Goal: Find specific page/section: Find specific page/section

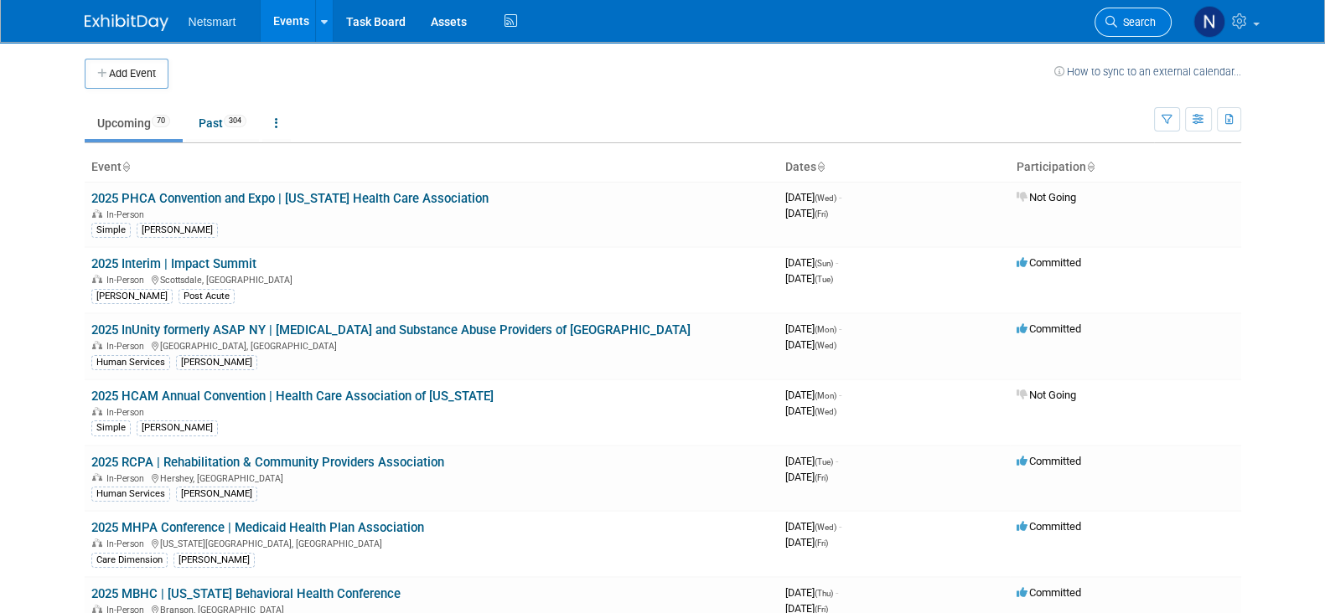
click at [1125, 13] on link "Search" at bounding box center [1132, 22] width 77 height 29
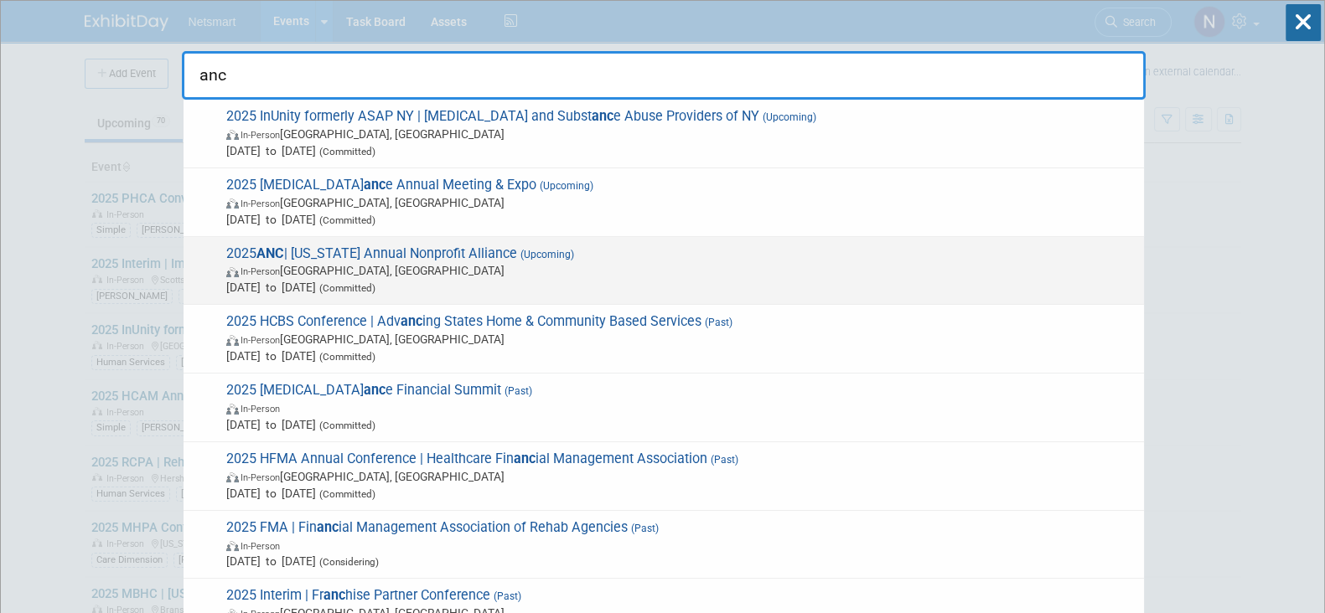
type input "anc"
click at [513, 251] on span "2025 ANC | [US_STATE] Annual Nonprofit Alliance (Upcoming) In-Person [GEOGRAPHI…" at bounding box center [678, 271] width 914 height 51
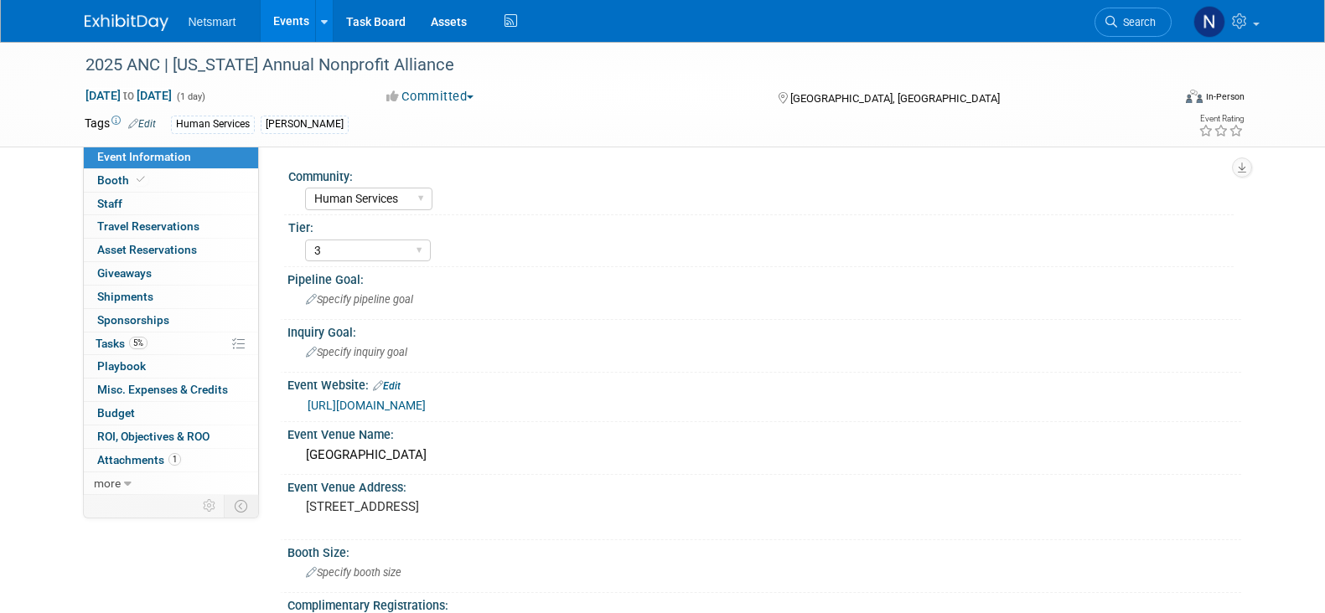
select select "Human Services"
select select "3"
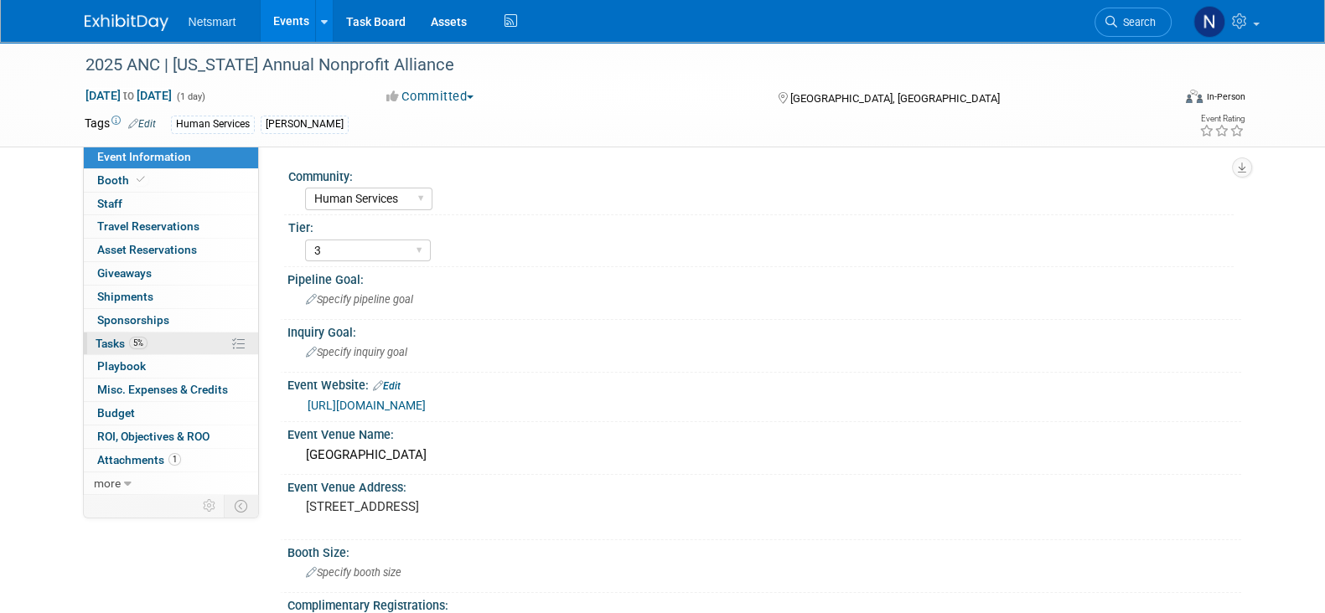
click at [164, 343] on link "5% Tasks 5%" at bounding box center [171, 344] width 174 height 23
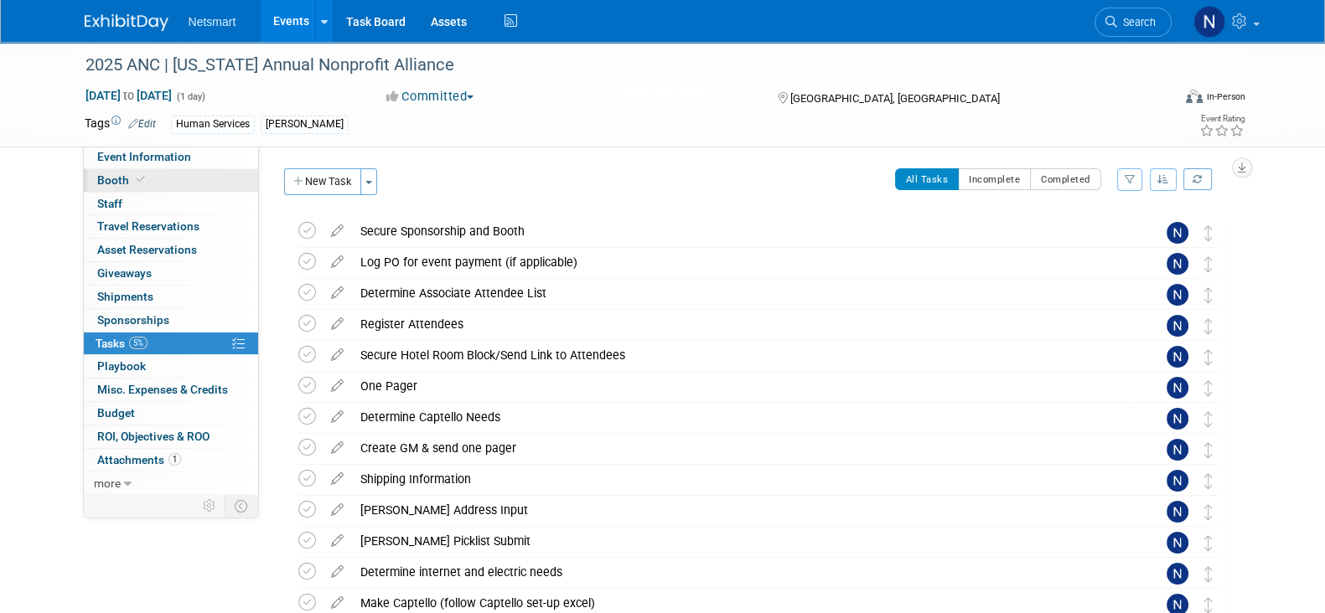
click at [168, 173] on link "Booth" at bounding box center [171, 180] width 174 height 23
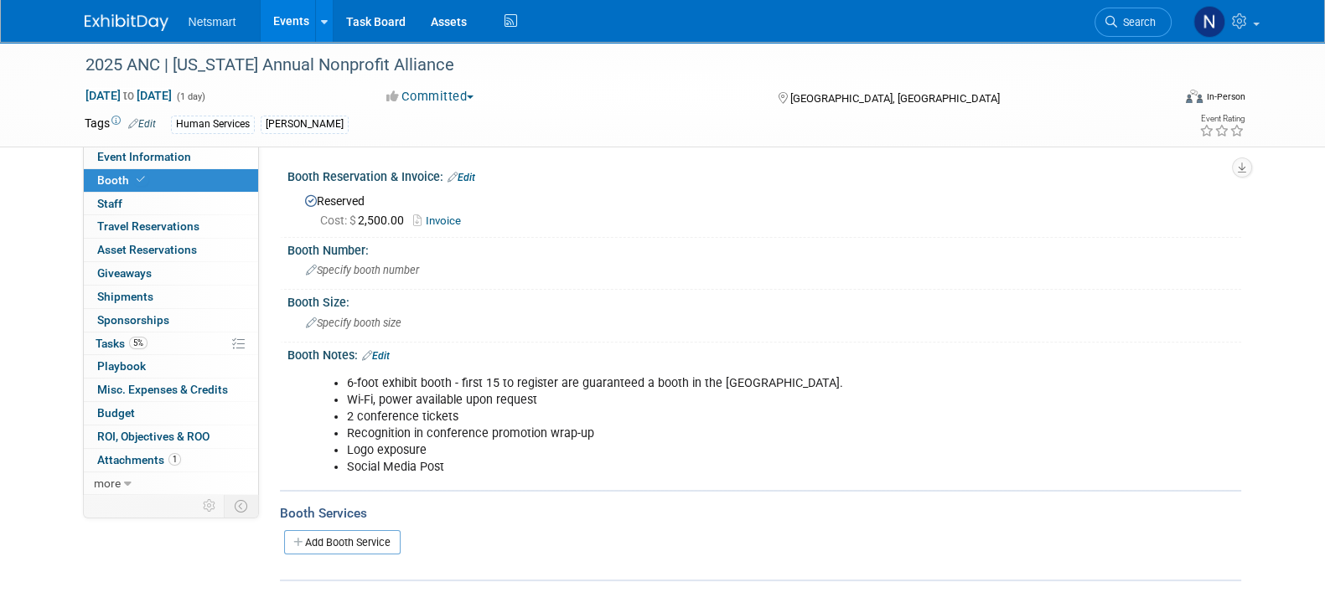
click at [448, 220] on link "Invoice" at bounding box center [441, 221] width 56 height 13
click at [185, 166] on link "Event Information" at bounding box center [171, 157] width 174 height 23
select select "Human Services"
select select "3"
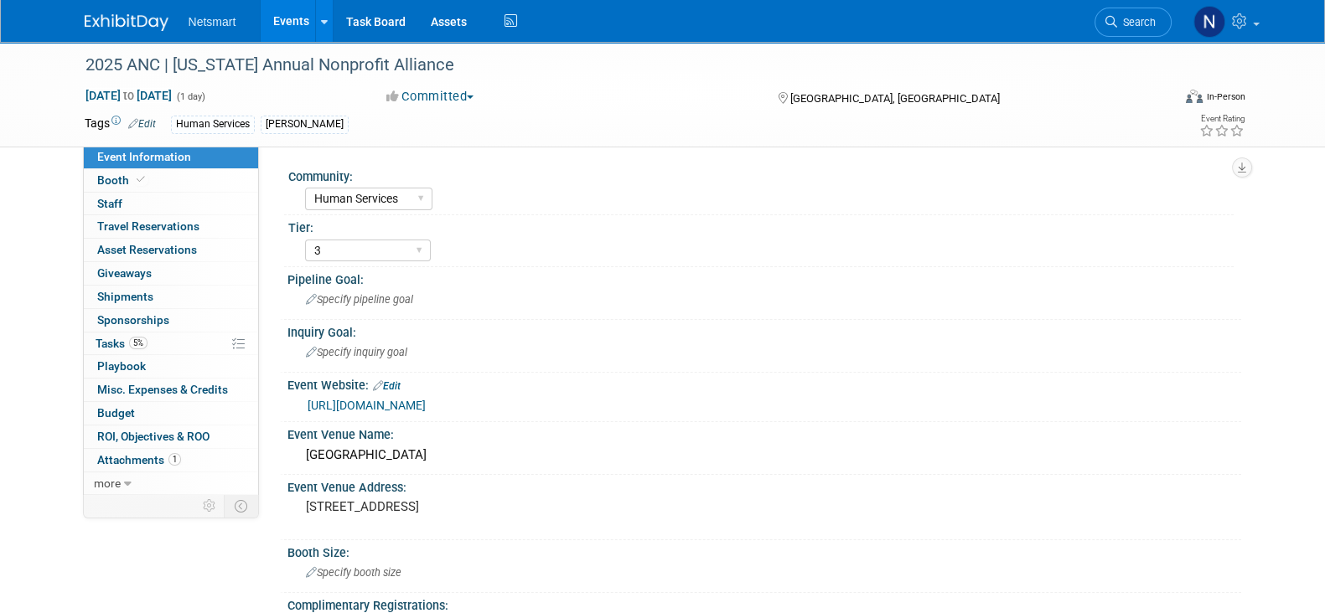
click at [426, 401] on link "https://events.blackthorn.io/en/6g33SCF7/sponsorships-2025-annual-nonprofit-con…" at bounding box center [367, 405] width 118 height 13
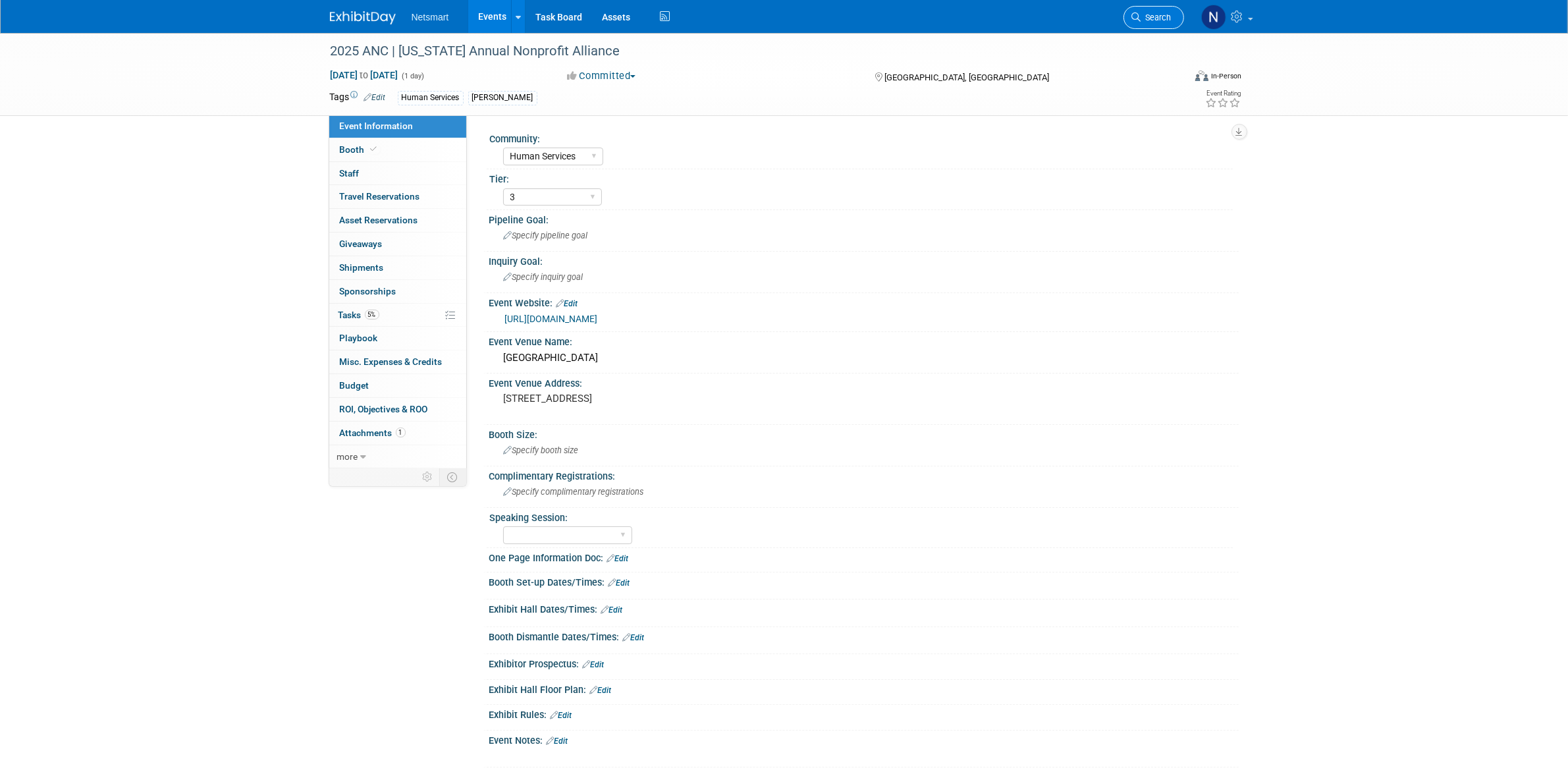
click at [1041, 14] on icon at bounding box center [1137, 17] width 9 height 9
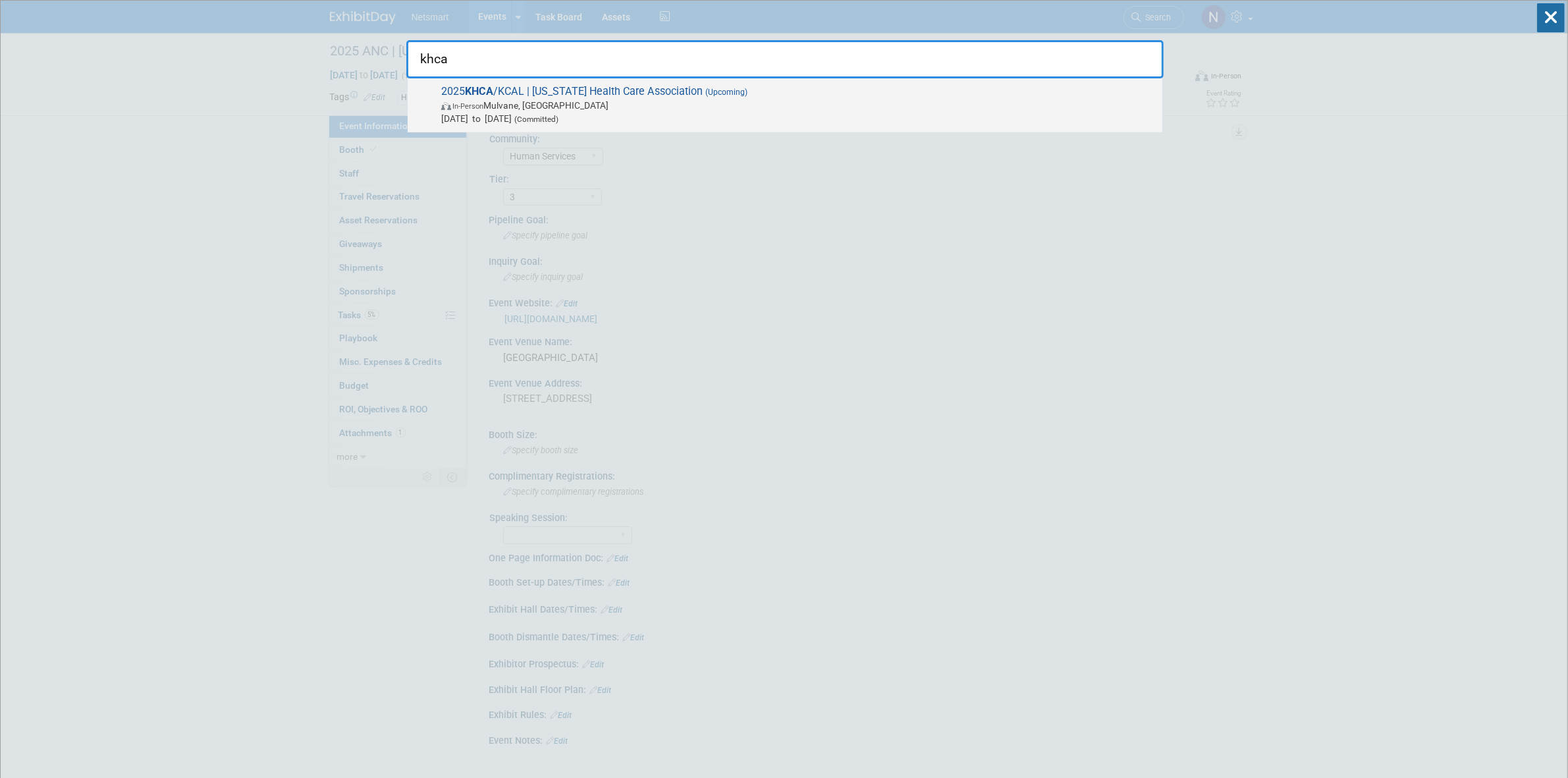
type input "khca"
click at [575, 97] on span "2025 KHCA /KCAL | Kansas Health Care Association (Upcoming) In-Person Mulvane, …" at bounding box center [796, 105] width 718 height 40
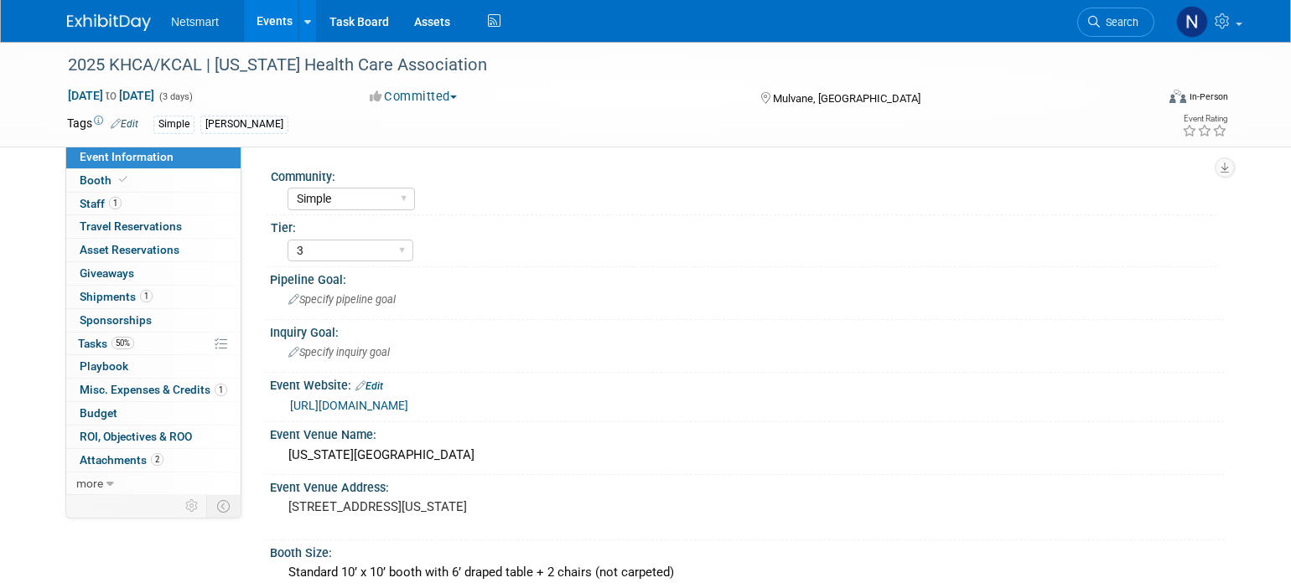
select select "Simple"
select select "3"
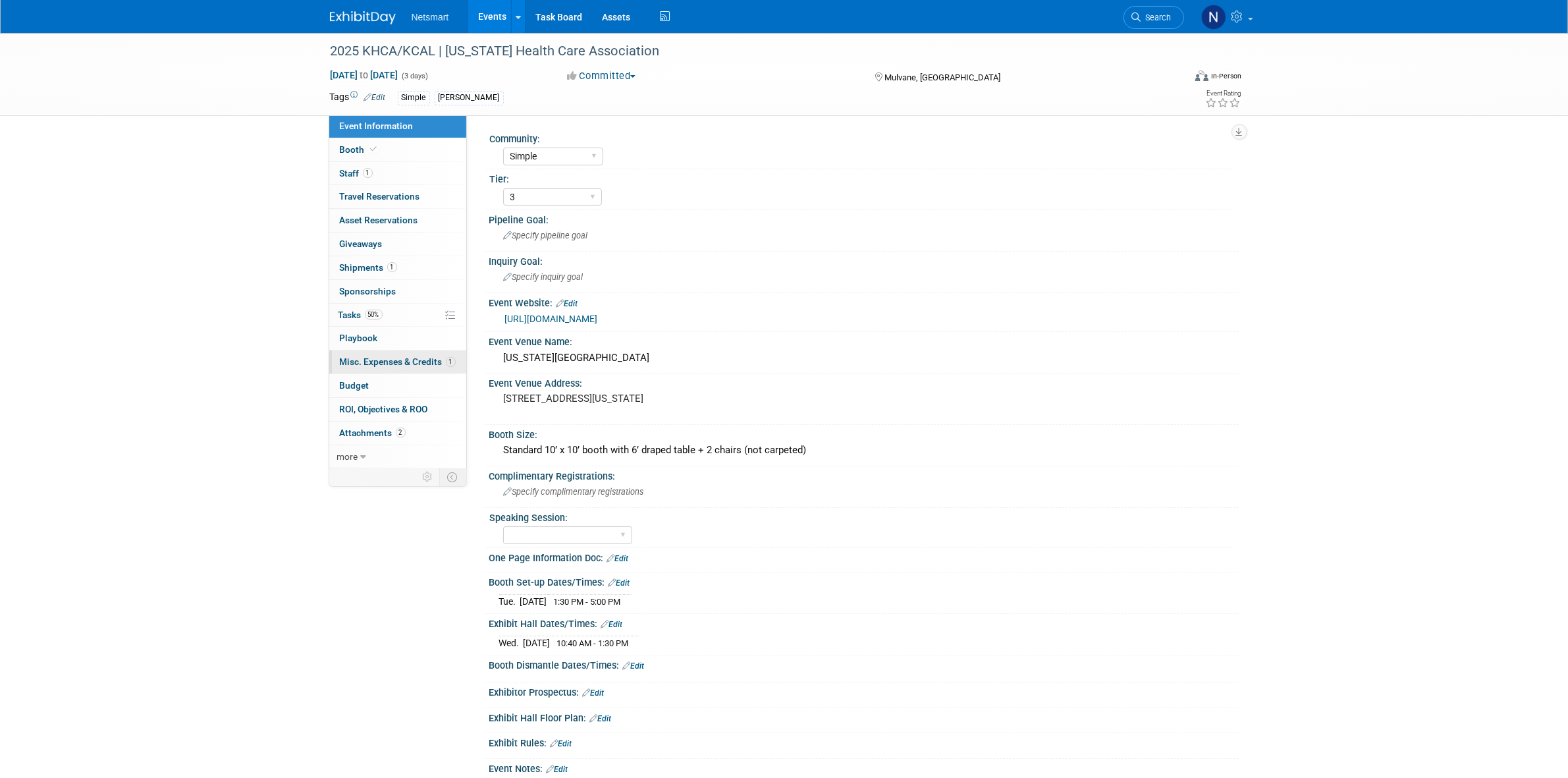
click at [373, 362] on span "Misc. Expenses & Credits 1" at bounding box center [397, 361] width 116 height 10
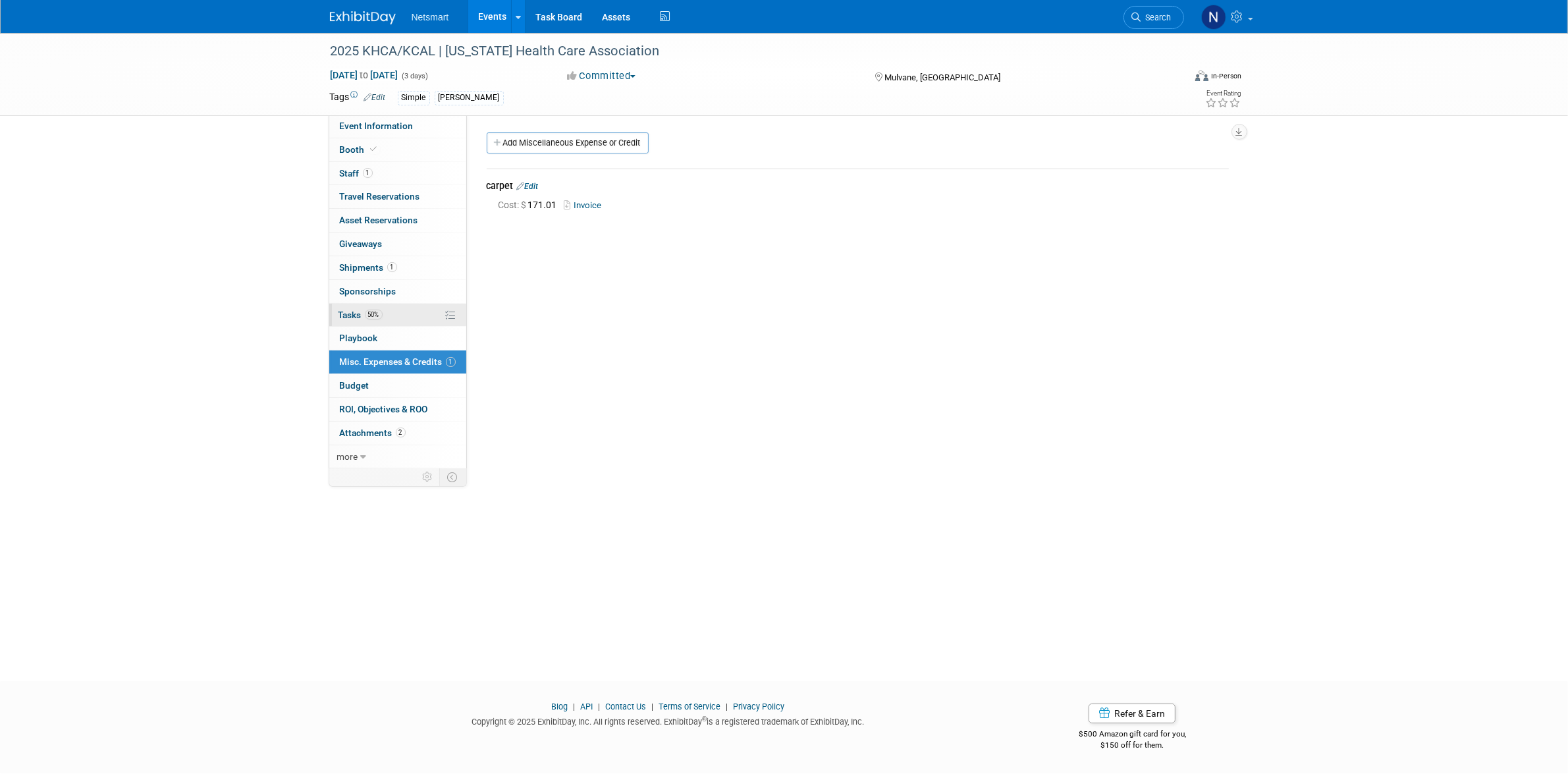
click at [370, 317] on span "50%" at bounding box center [373, 314] width 18 height 10
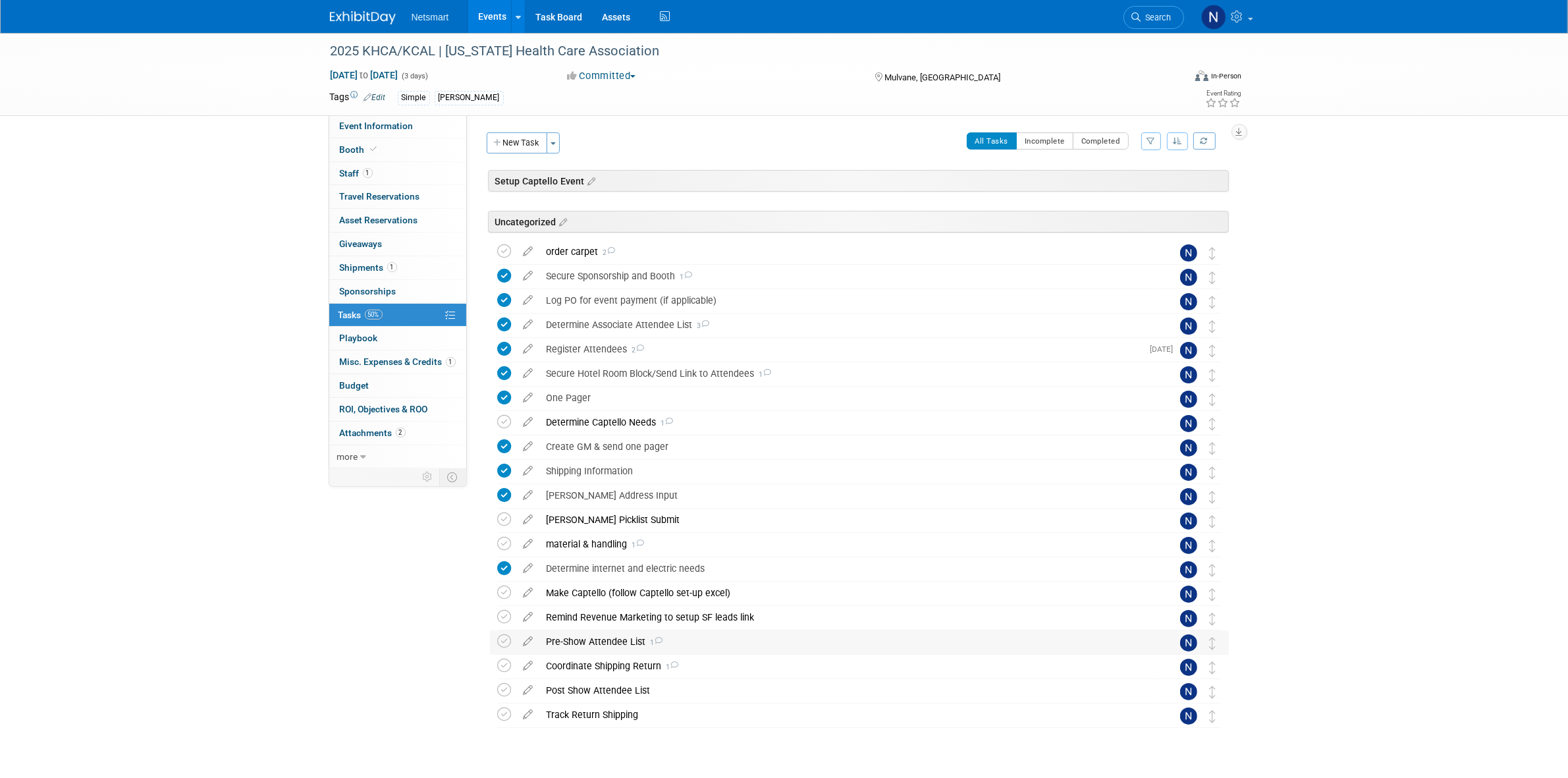
click at [600, 461] on div "Pre-Show Attendee List 1" at bounding box center [846, 641] width 614 height 22
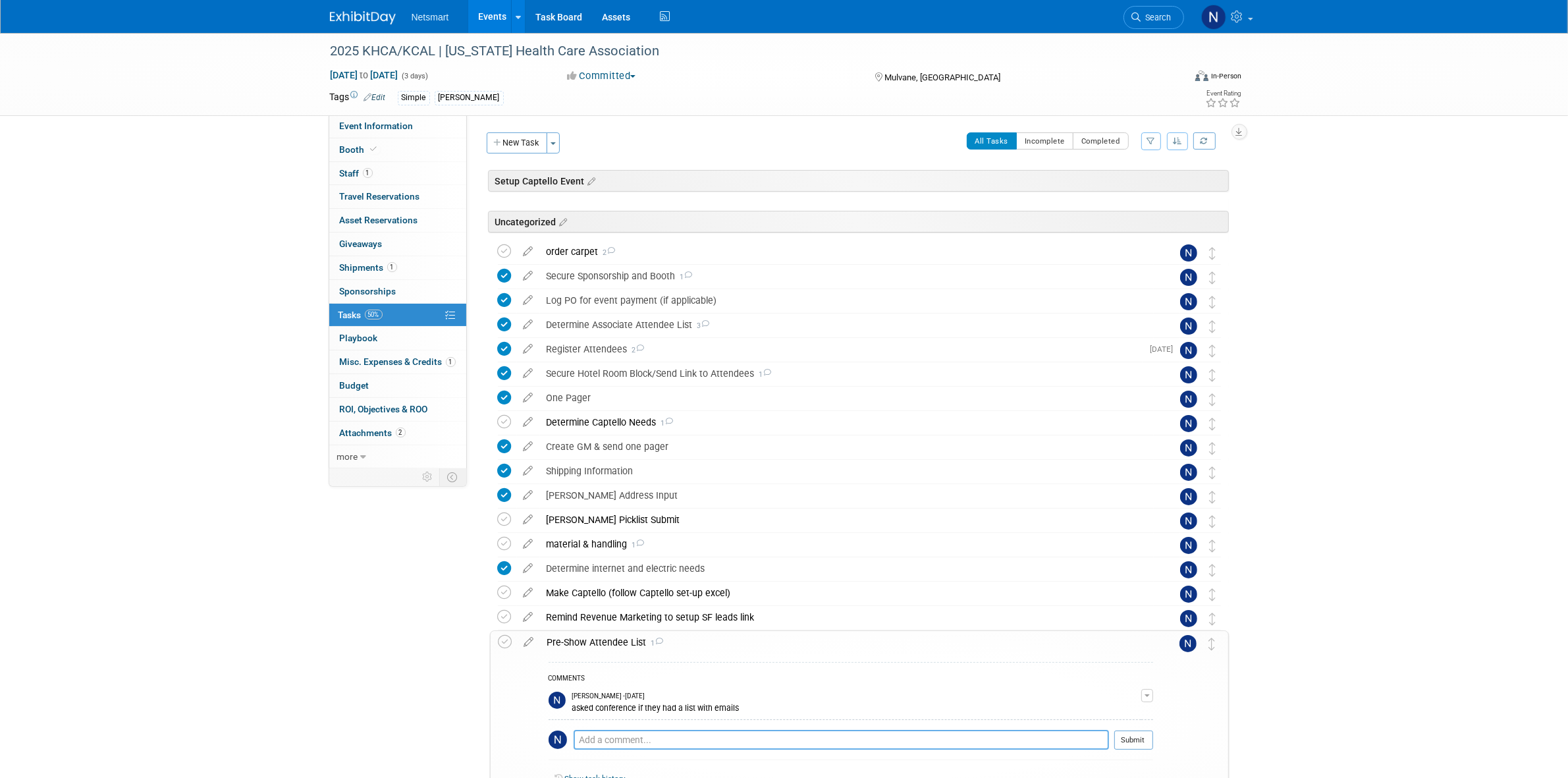
click at [629, 461] on textarea at bounding box center [841, 739] width 535 height 20
type textarea "2 week prior"
click at [369, 152] on span at bounding box center [373, 149] width 12 height 10
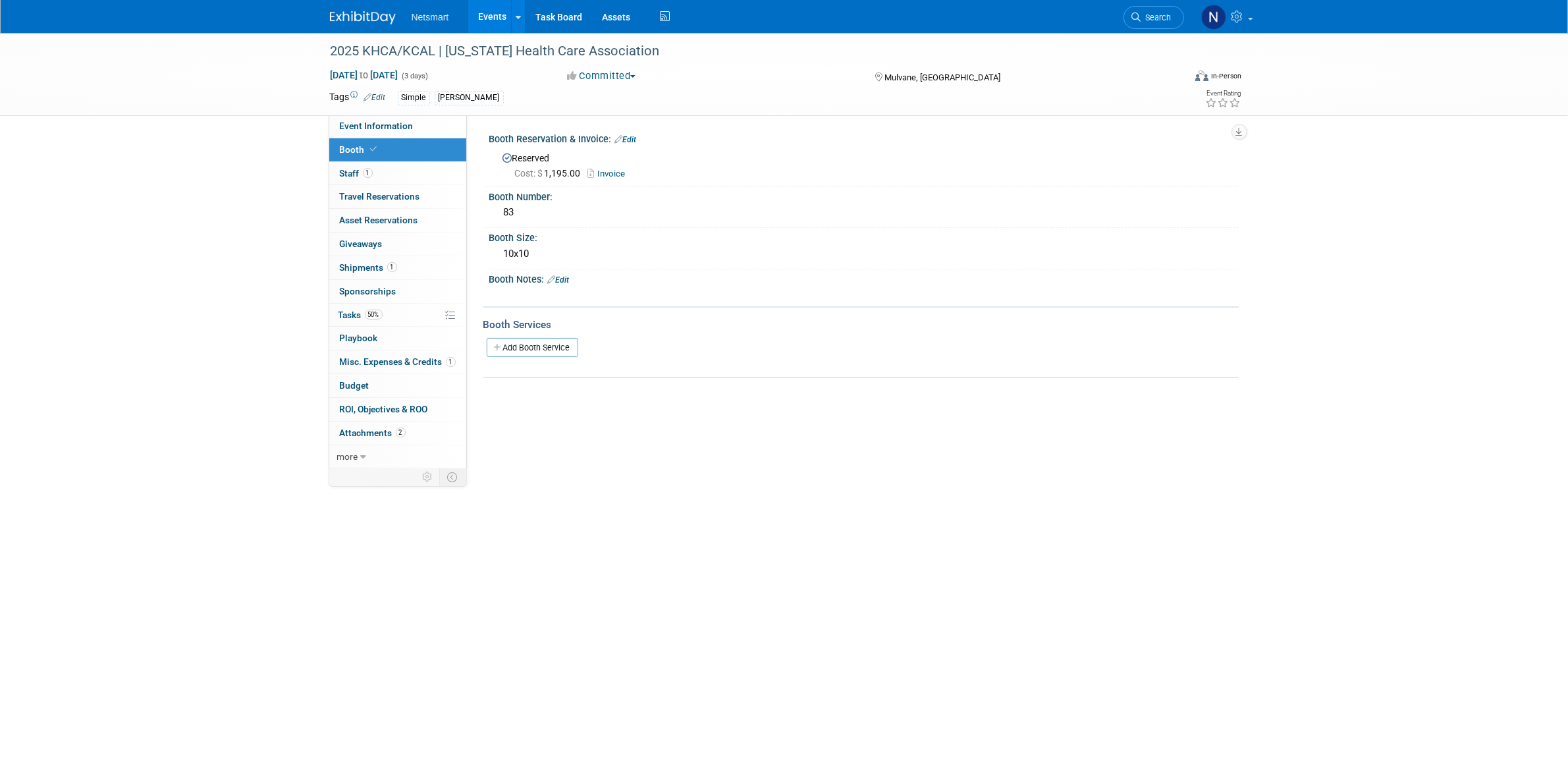
click at [607, 169] on link "Invoice" at bounding box center [610, 174] width 44 height 10
click at [1014, 24] on link "Search" at bounding box center [1154, 17] width 61 height 23
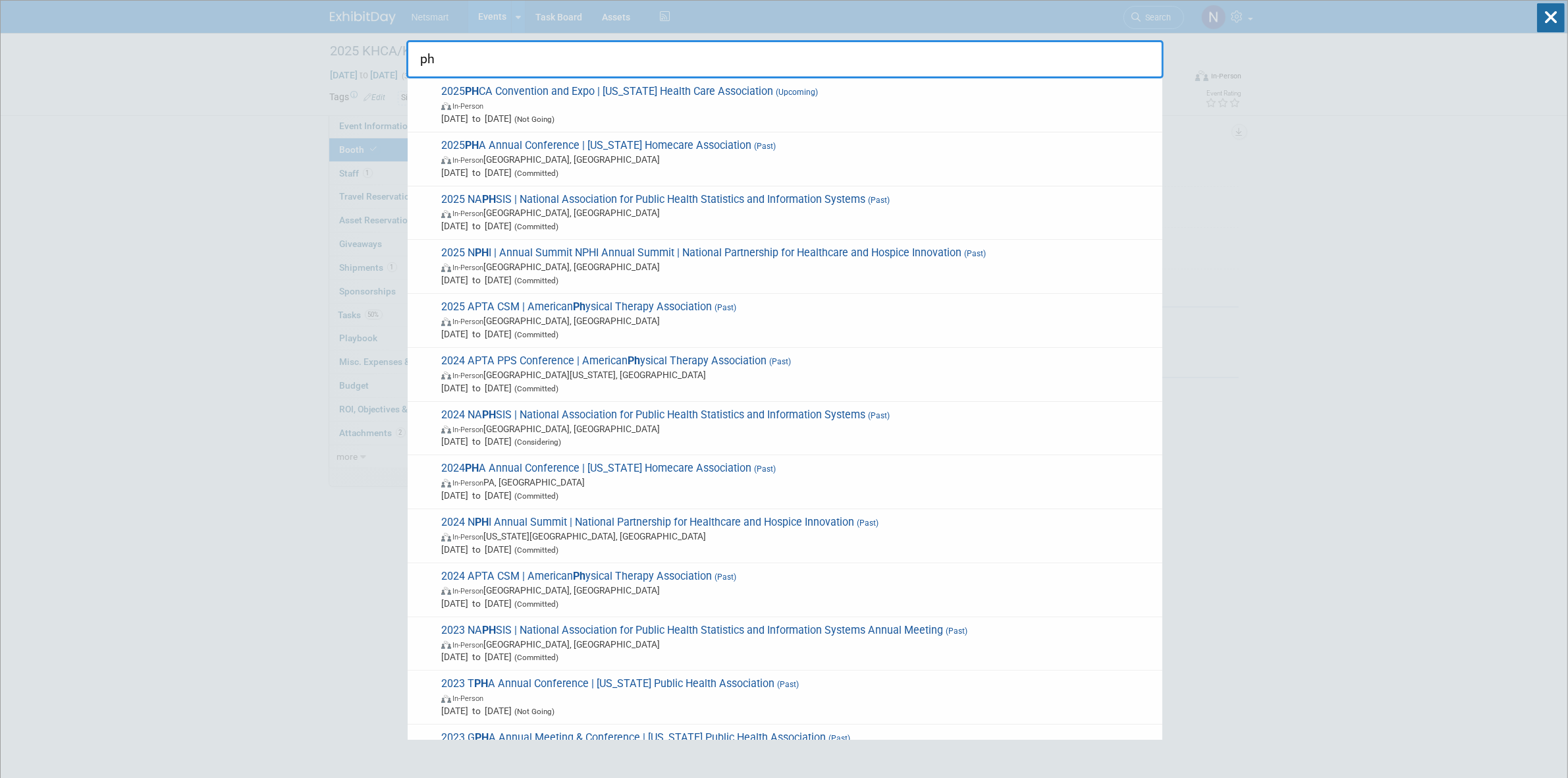
type input "ph"
click at [495, 51] on input "ph" at bounding box center [785, 59] width 758 height 39
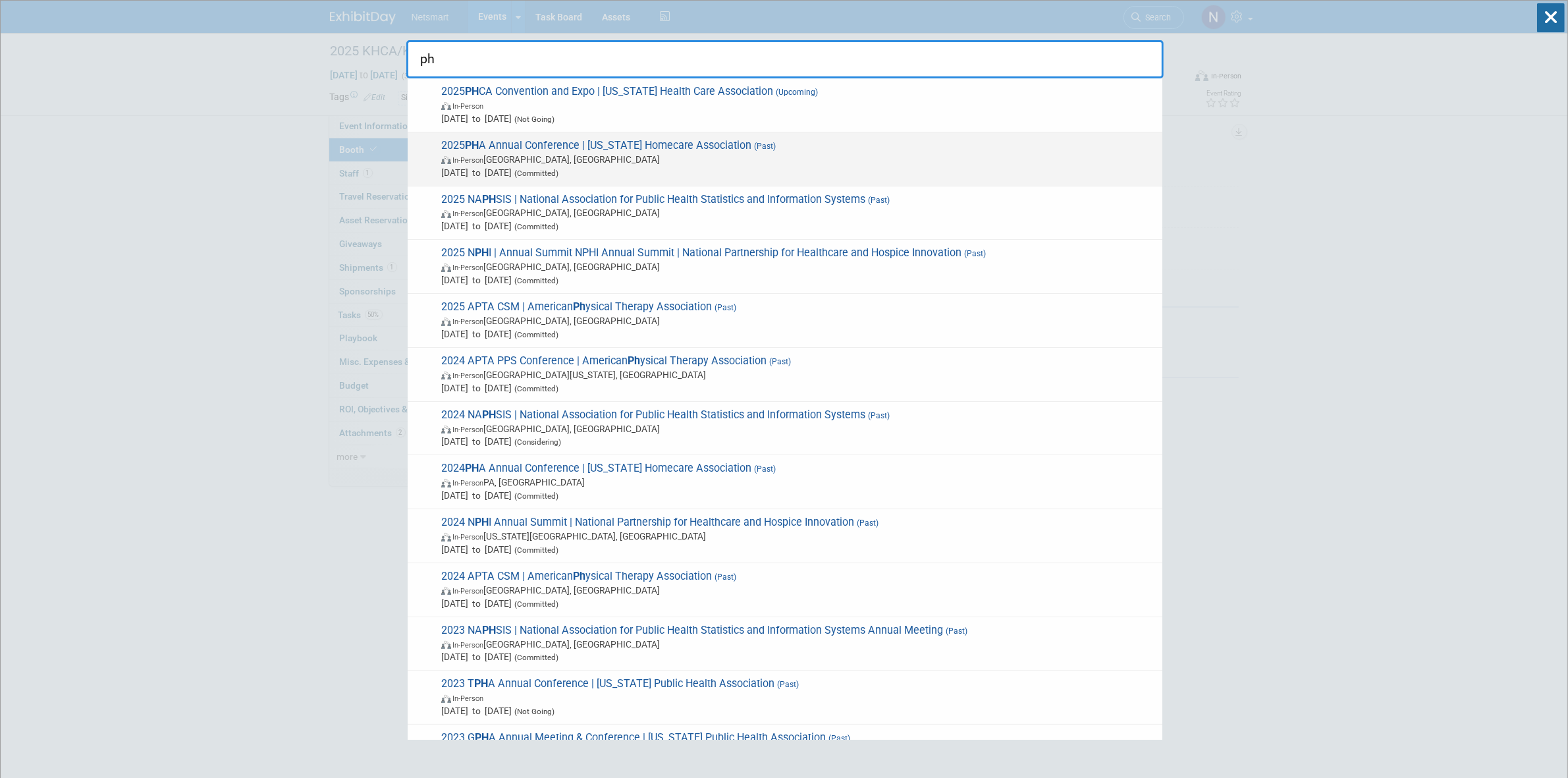
click at [506, 159] on span "In-Person Bethlehem, PA" at bounding box center [798, 159] width 714 height 13
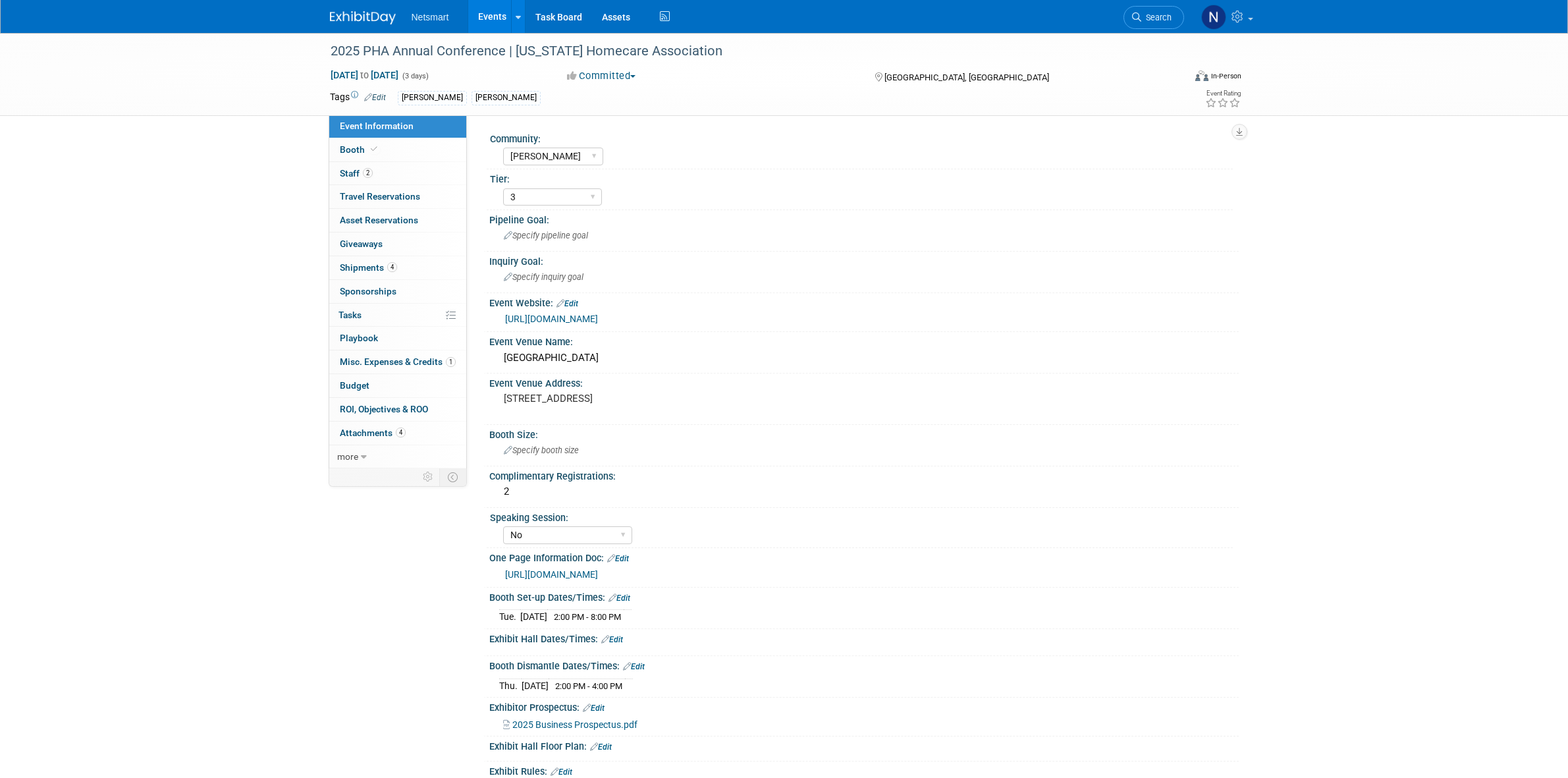
select select "[PERSON_NAME]"
select select "3"
select select "No"
